Goal: Information Seeking & Learning: Learn about a topic

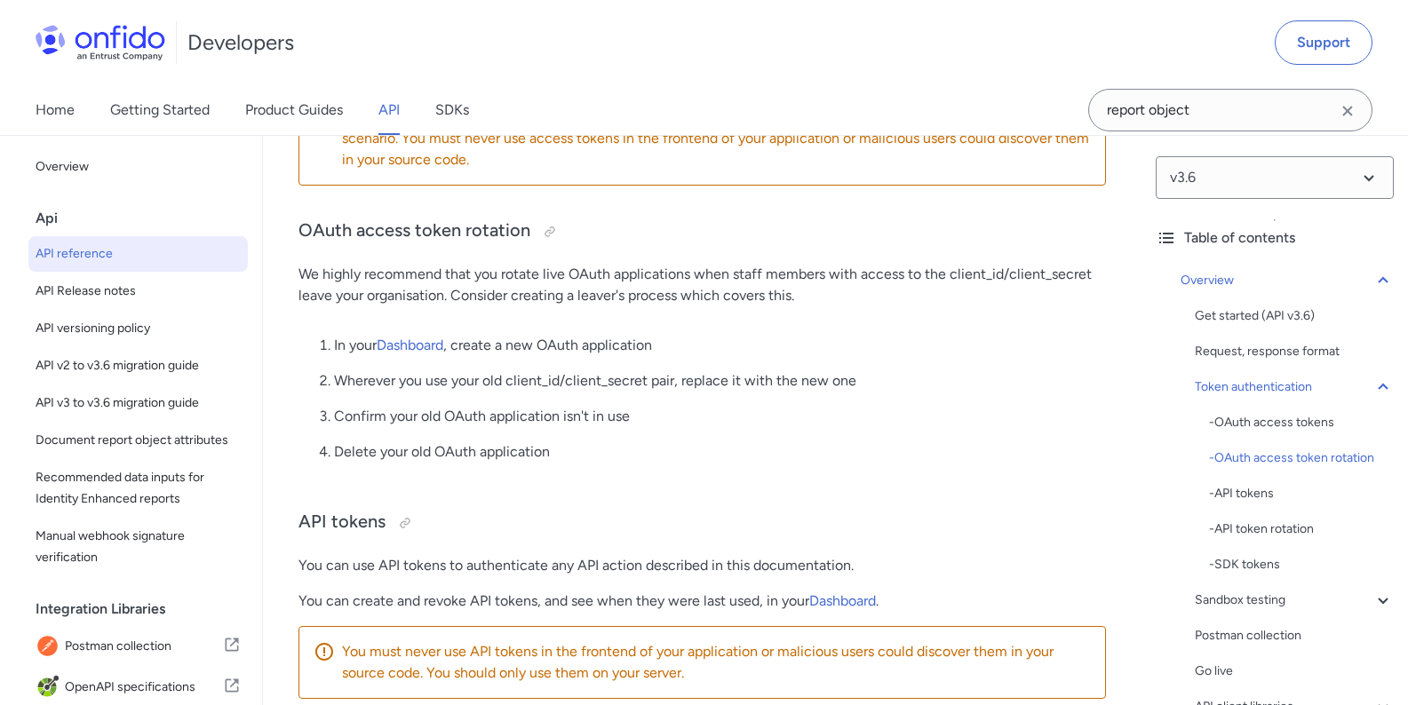
scroll to position [453, 0]
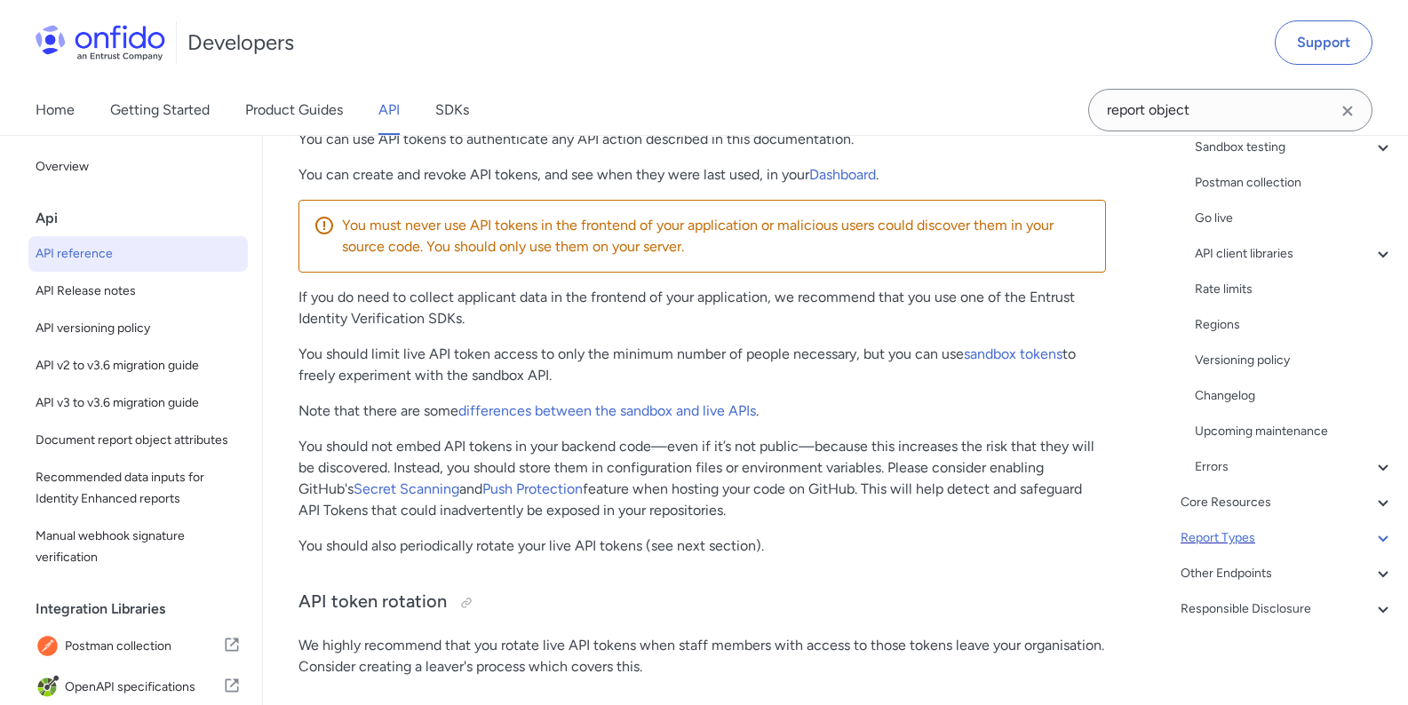
click at [1257, 542] on div "Report Types" at bounding box center [1286, 538] width 213 height 21
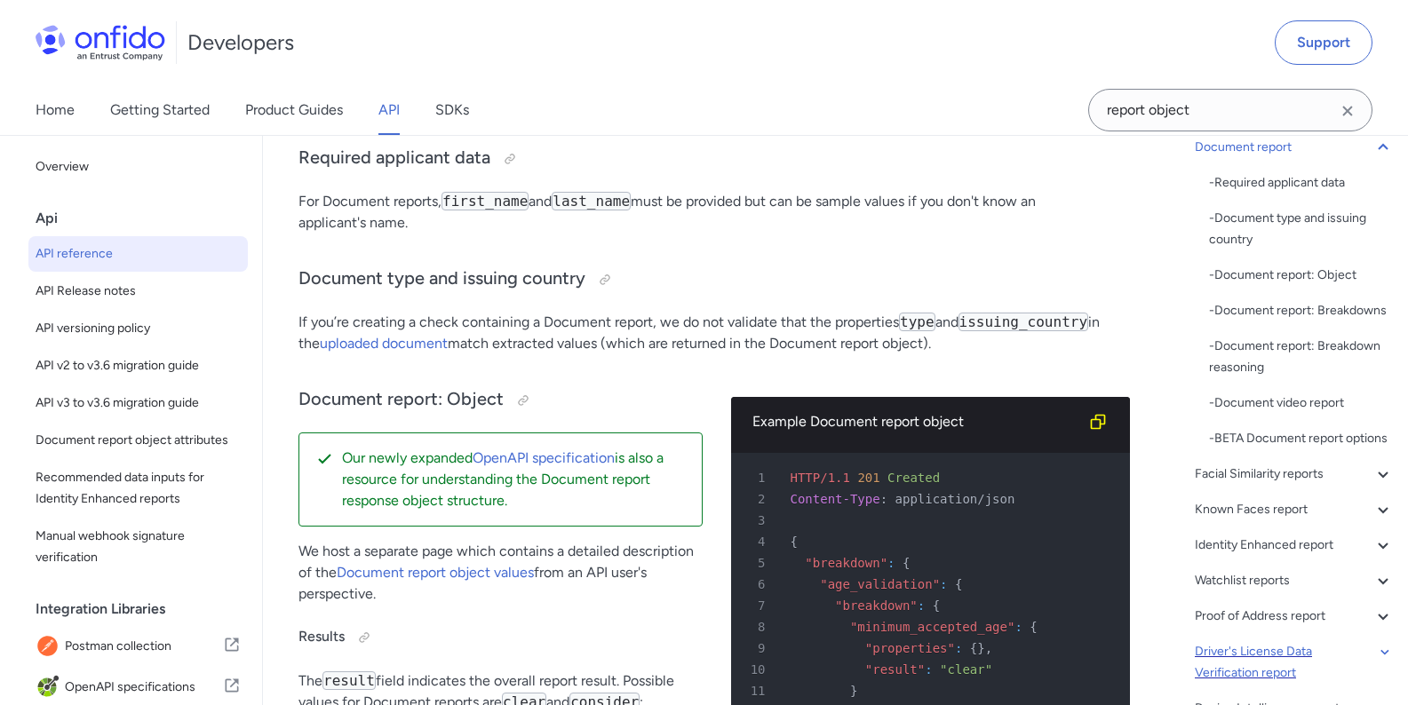
scroll to position [27, 0]
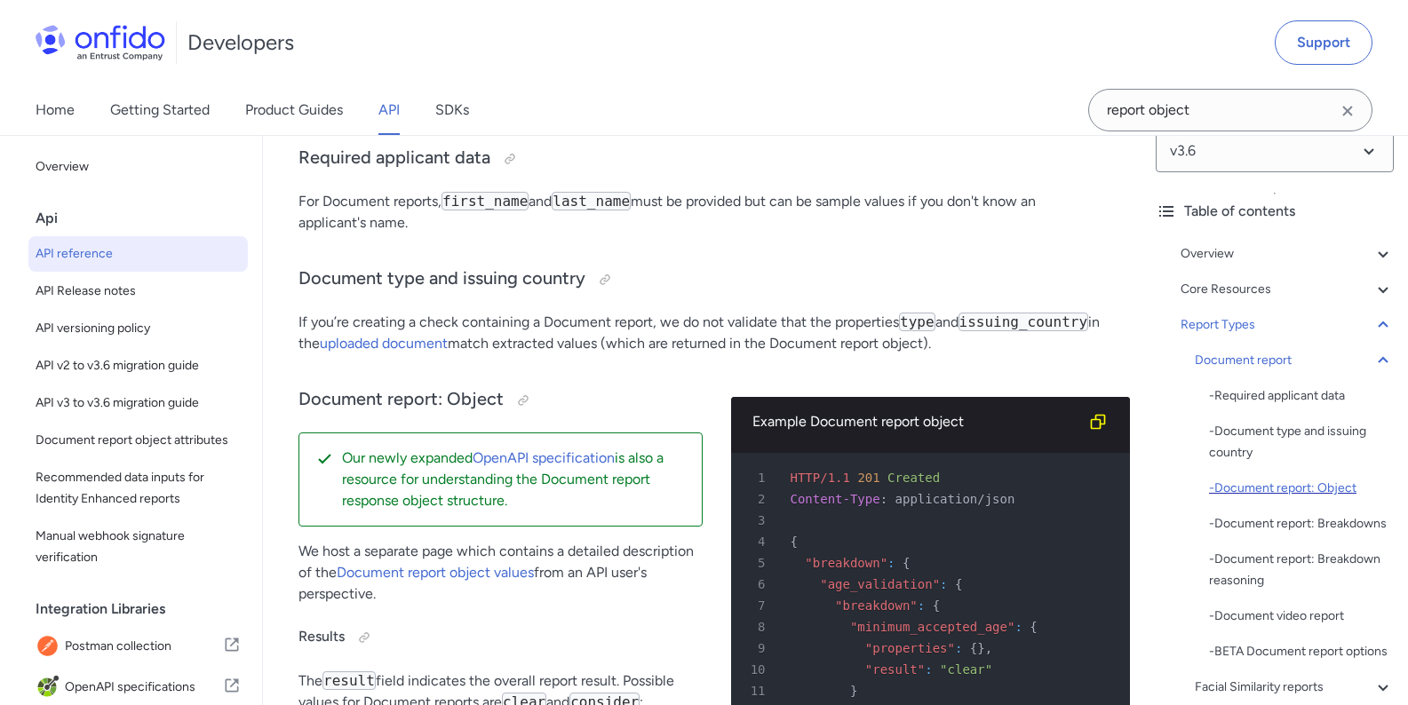
click at [1271, 492] on div "- Document report: Object" at bounding box center [1301, 488] width 185 height 21
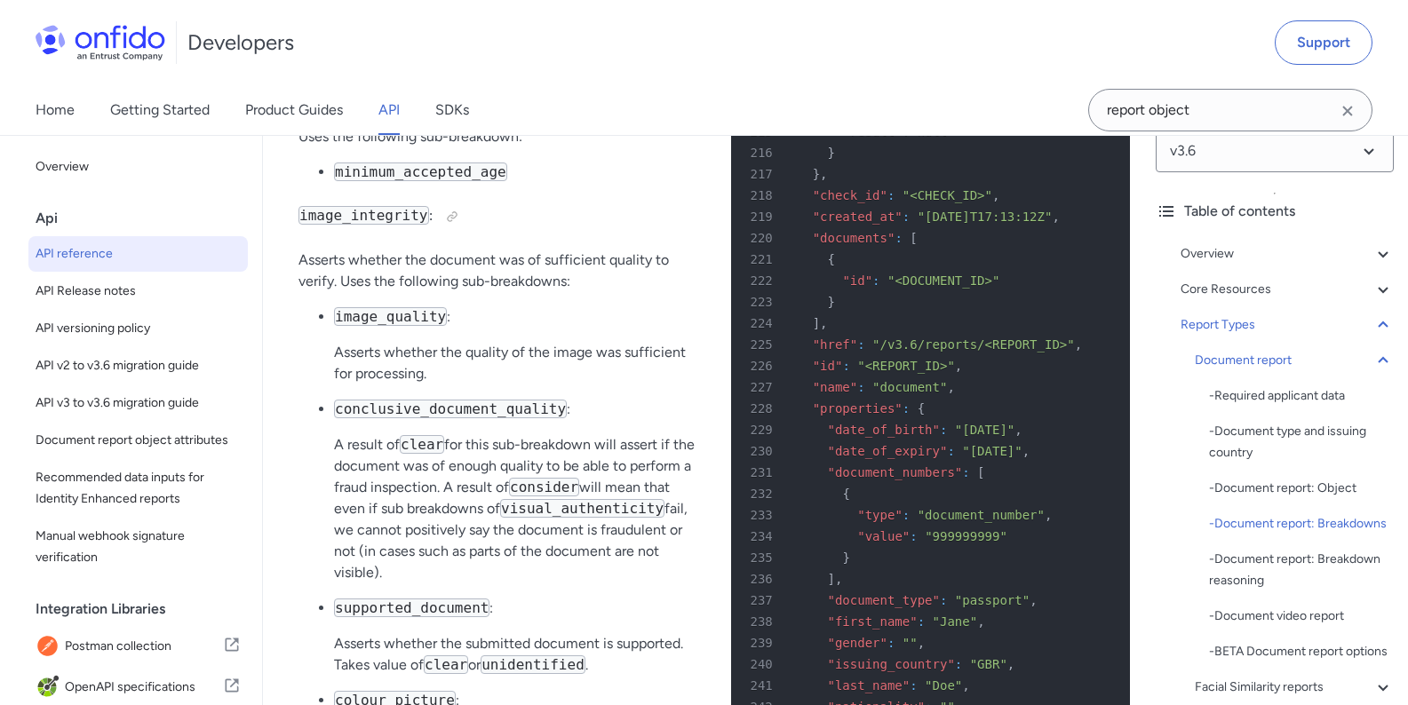
scroll to position [76443, 0]
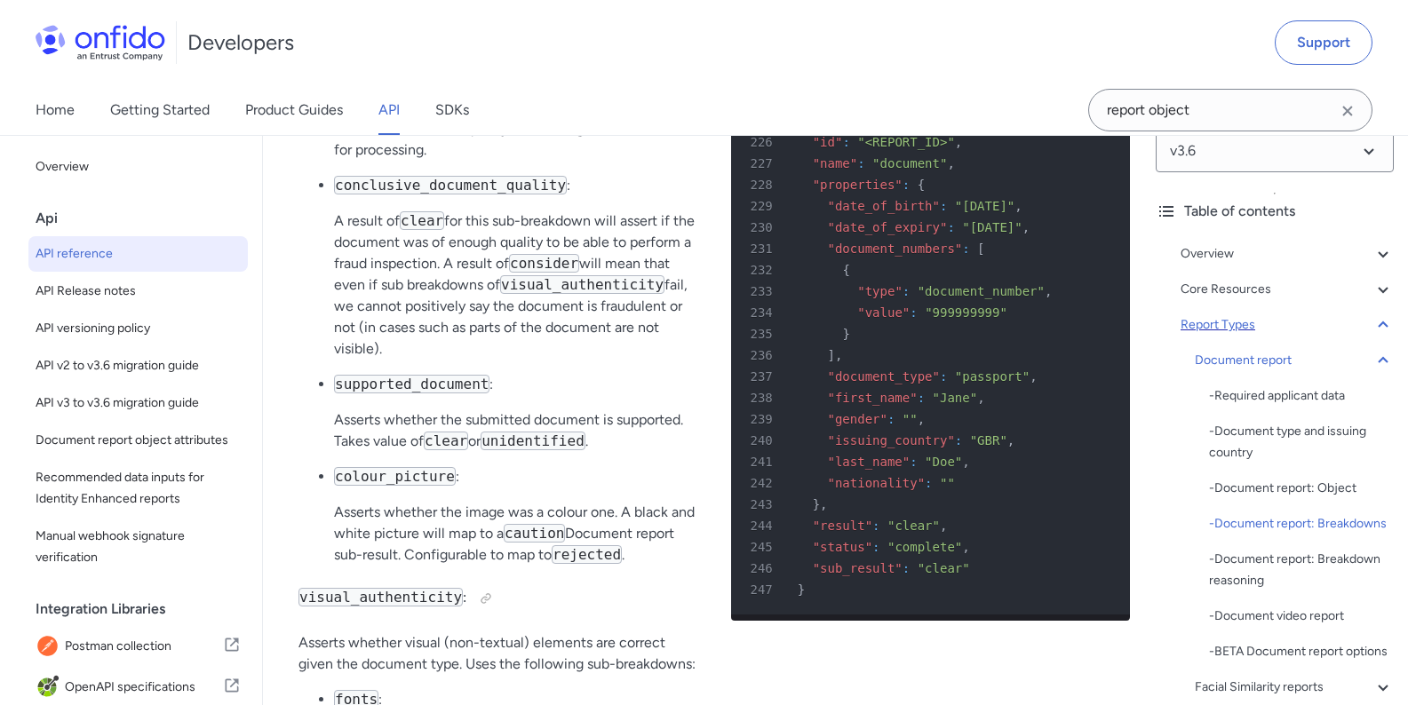
click at [1375, 325] on icon at bounding box center [1382, 324] width 21 height 21
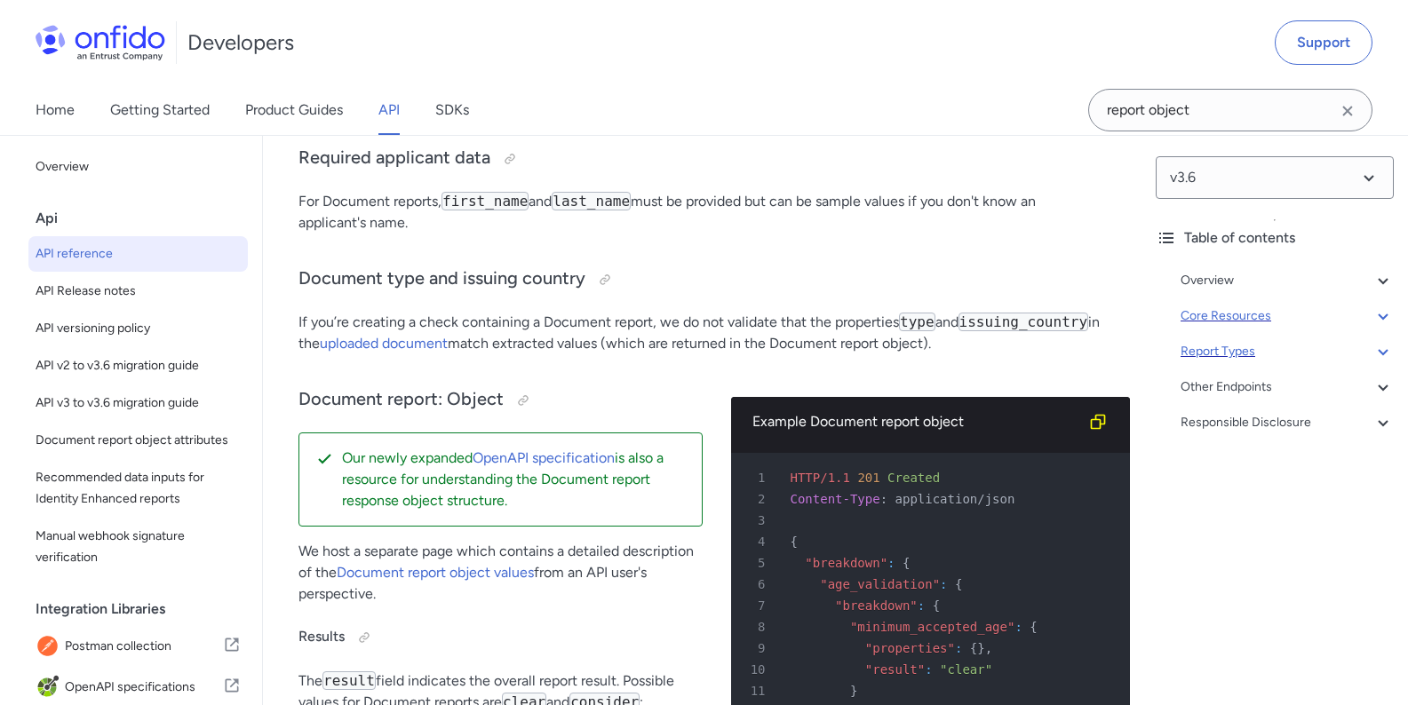
click at [1373, 313] on icon at bounding box center [1382, 315] width 21 height 21
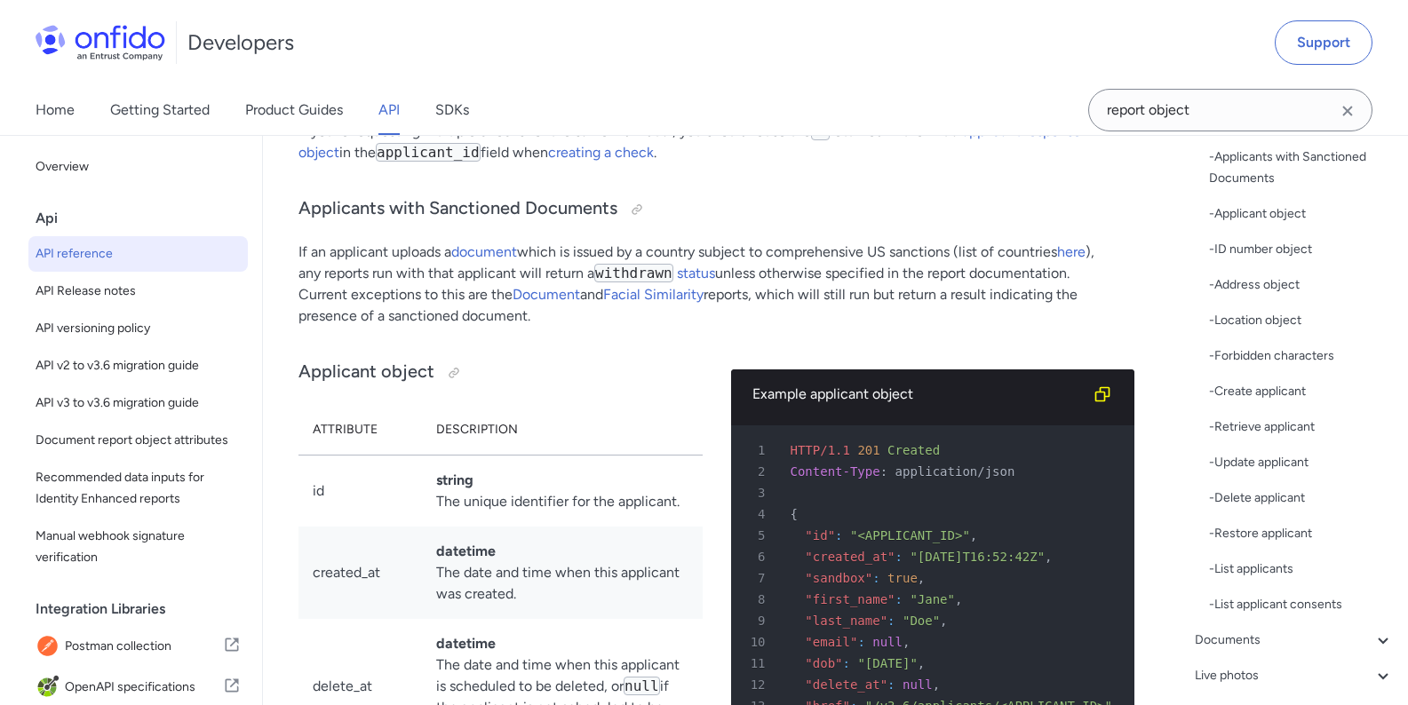
scroll to position [213, 0]
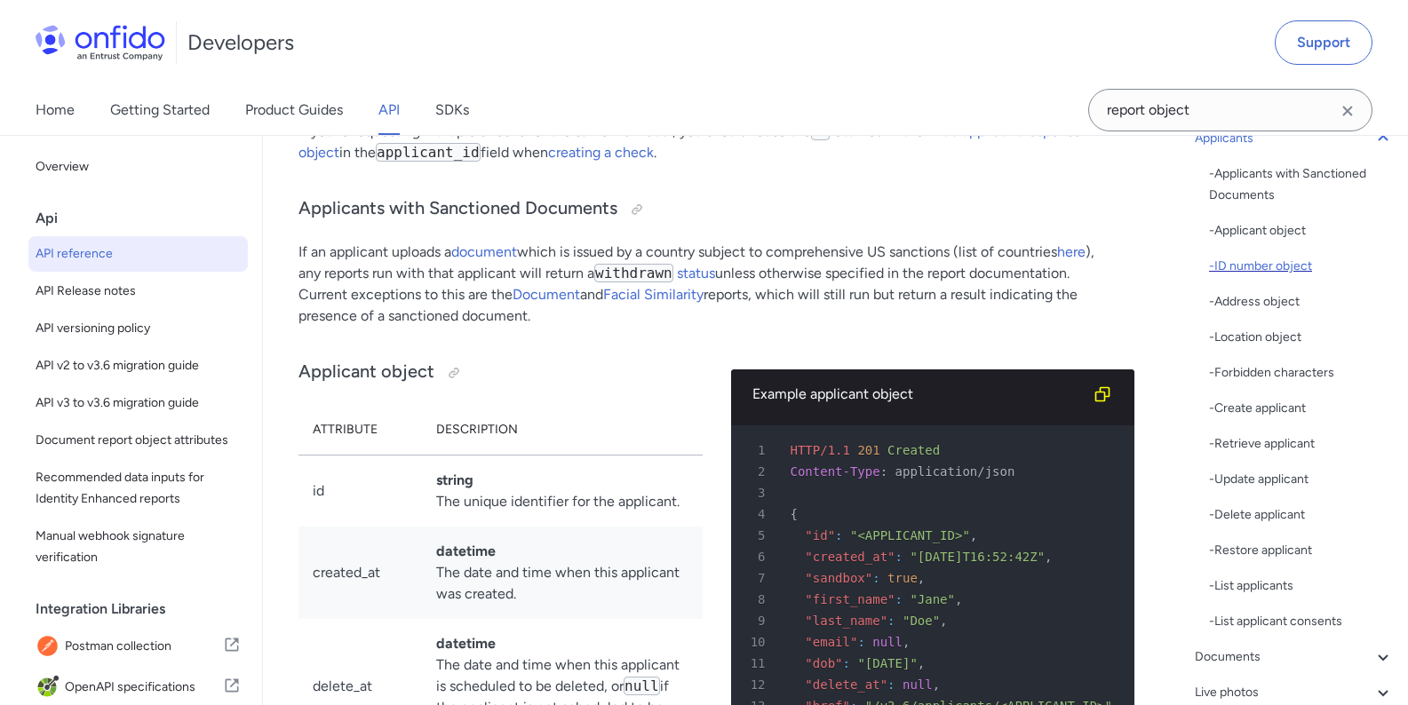
click at [1281, 266] on div "- ID number object" at bounding box center [1301, 266] width 185 height 21
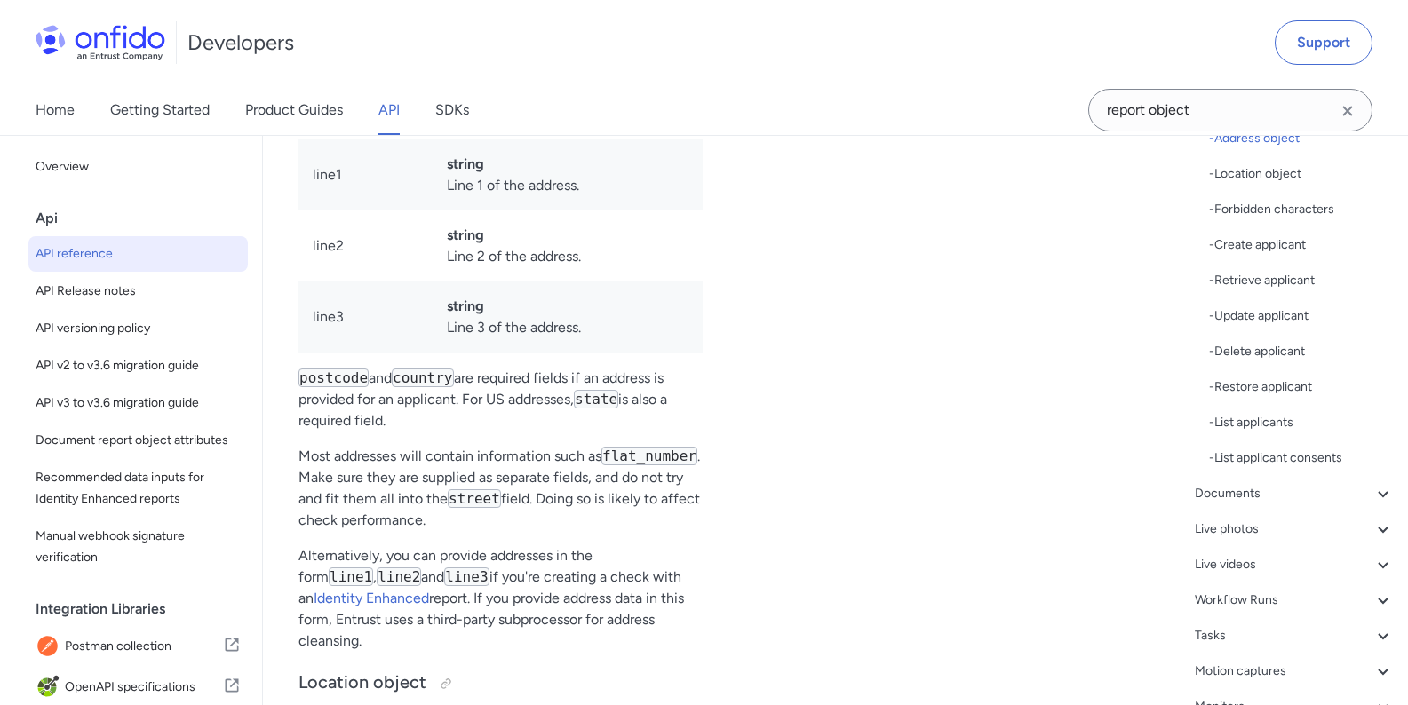
scroll to position [533, 0]
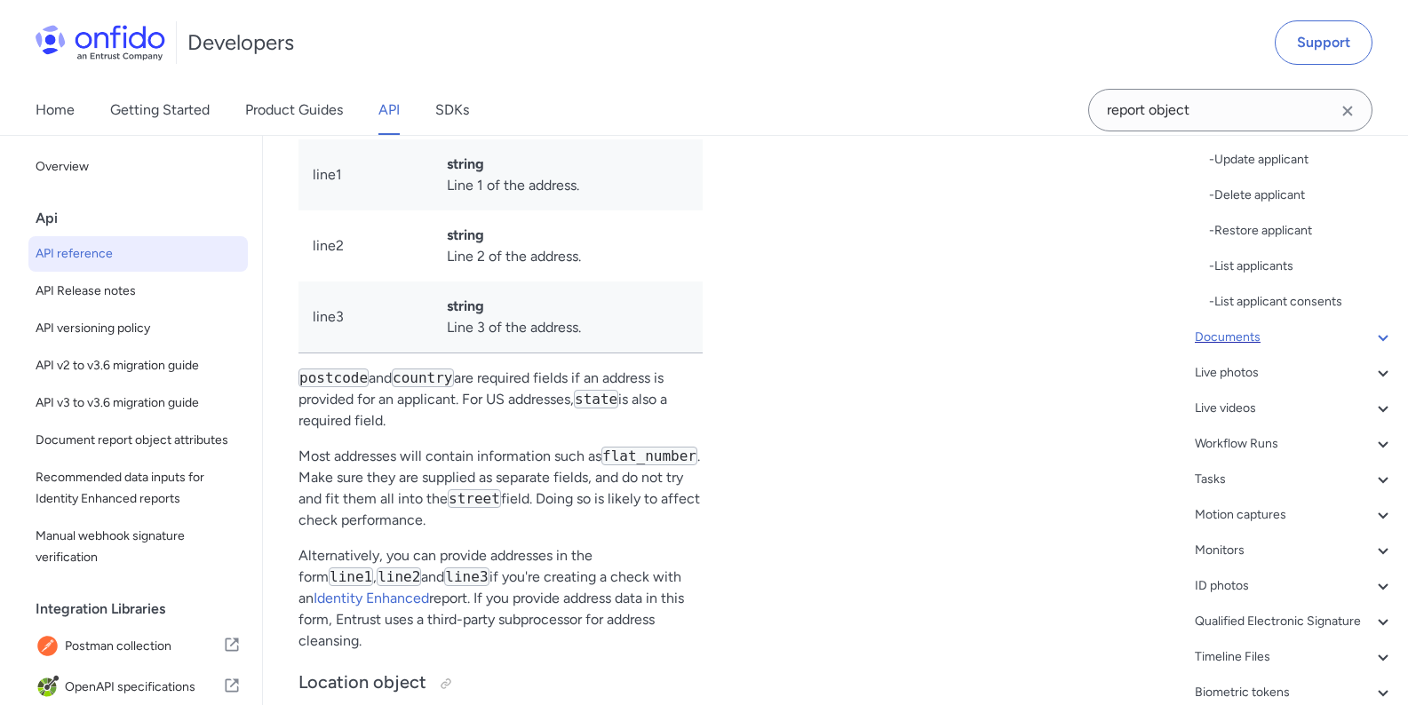
click at [1231, 339] on div "Documents" at bounding box center [1293, 337] width 199 height 21
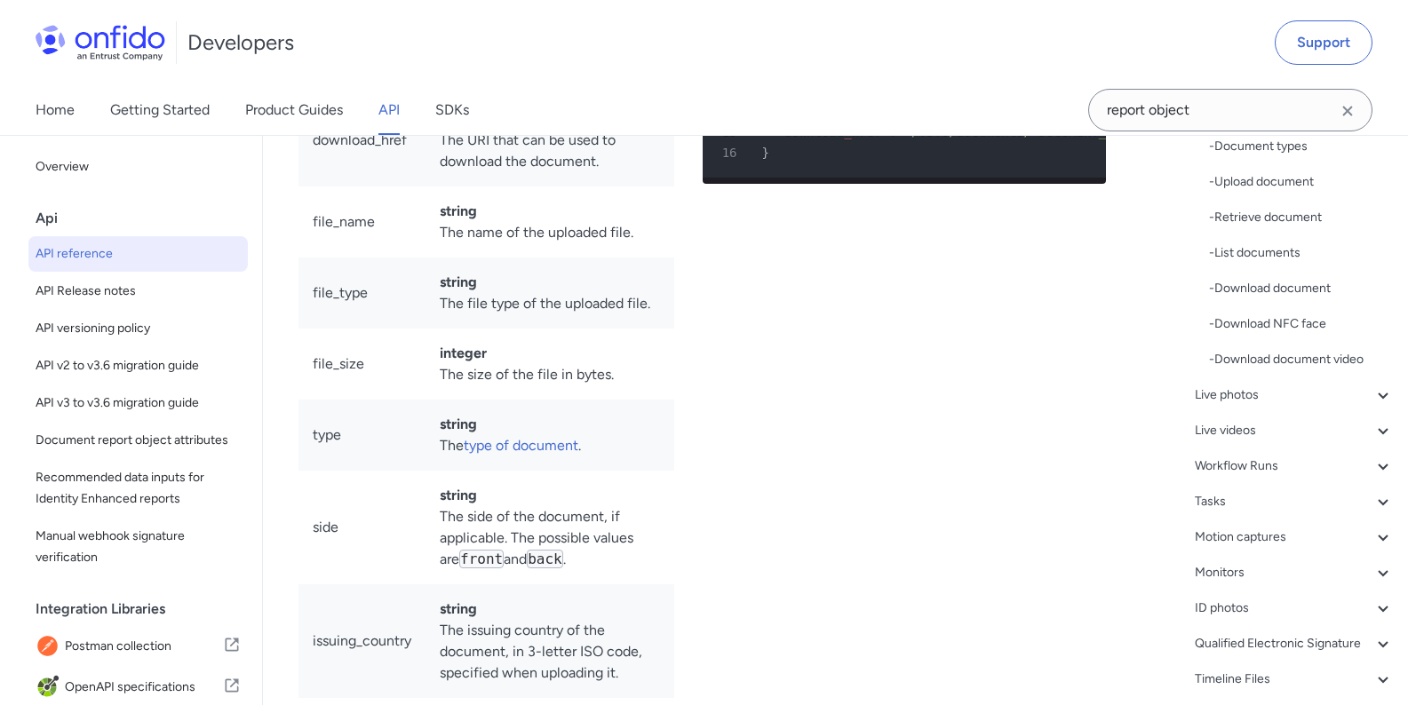
scroll to position [107, 0]
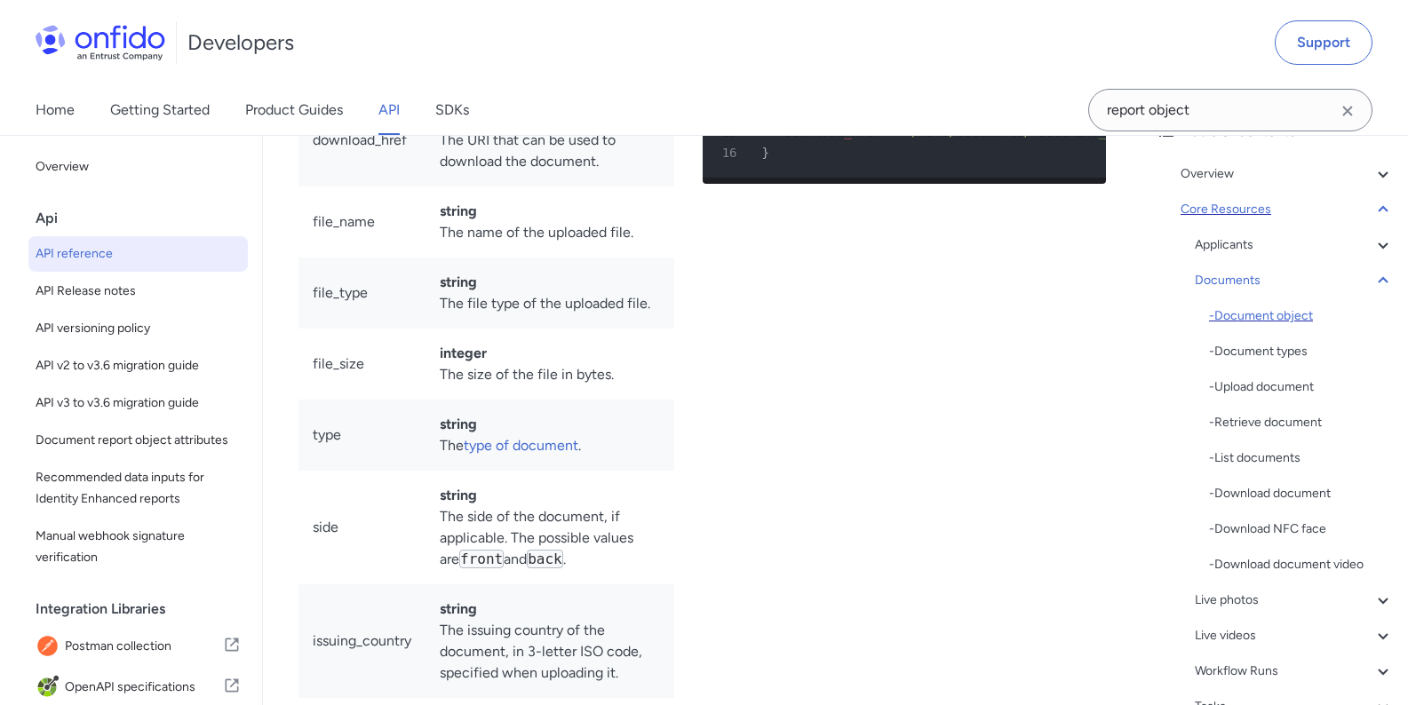
click at [1265, 318] on div "- Document object" at bounding box center [1301, 315] width 185 height 21
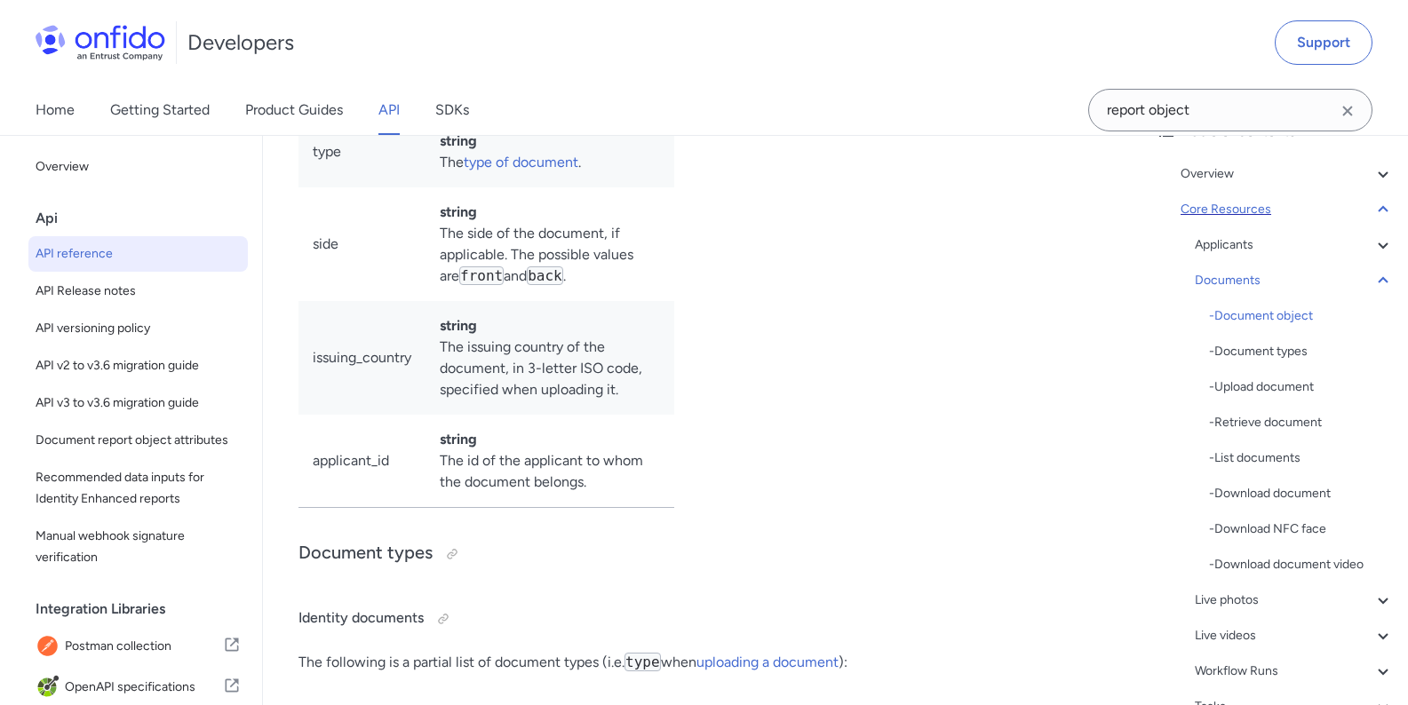
scroll to position [31080, 0]
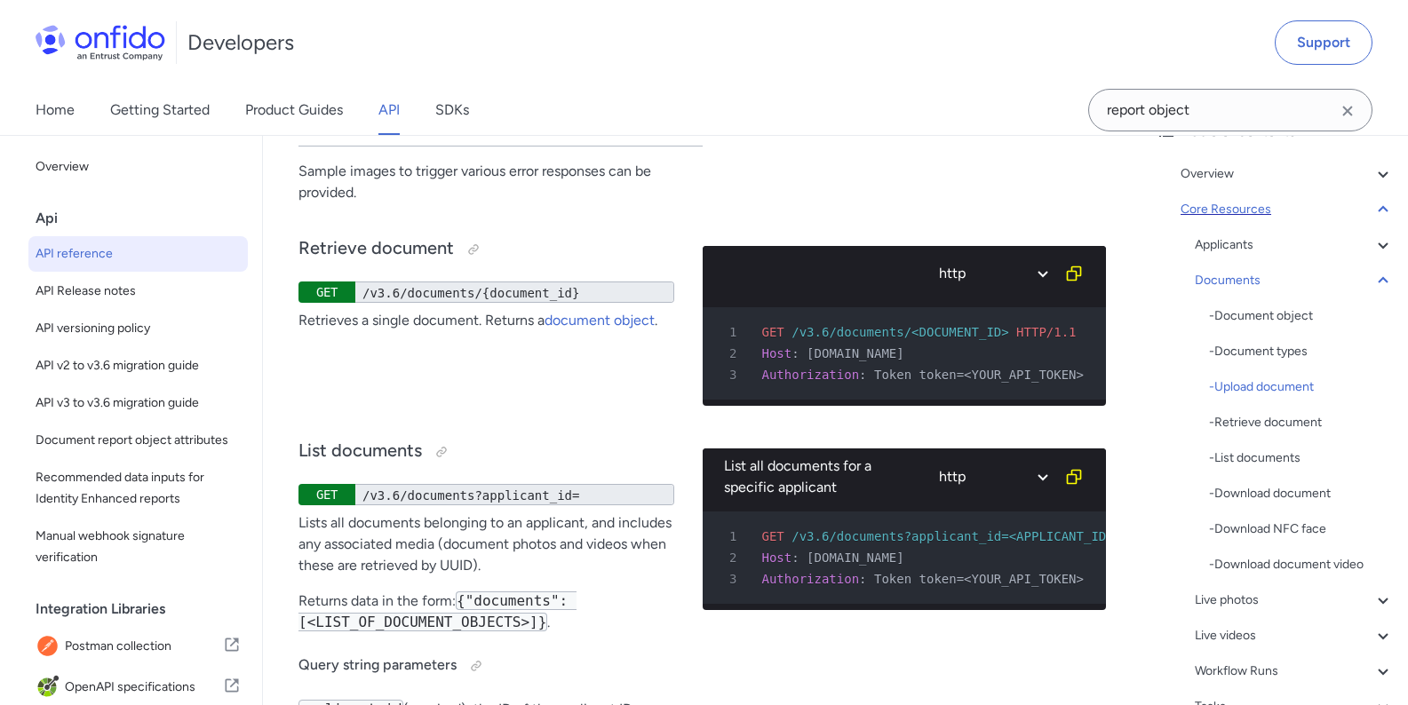
scroll to position [34703, 0]
